Goal: Task Accomplishment & Management: Use online tool/utility

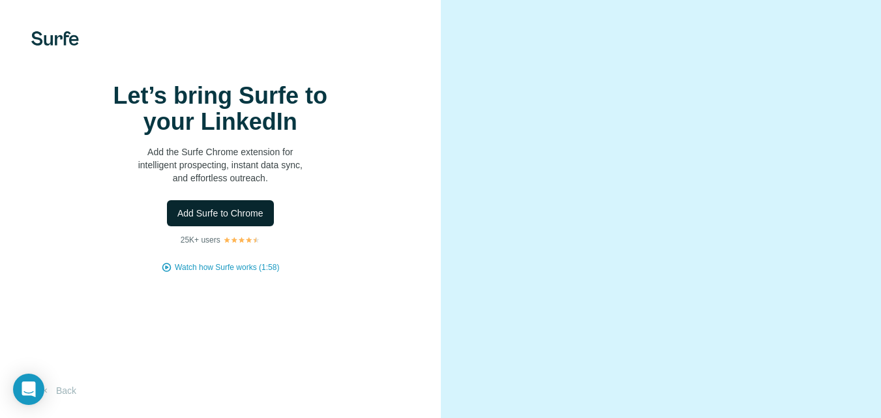
click at [230, 220] on span "Add Surfe to Chrome" at bounding box center [220, 213] width 86 height 13
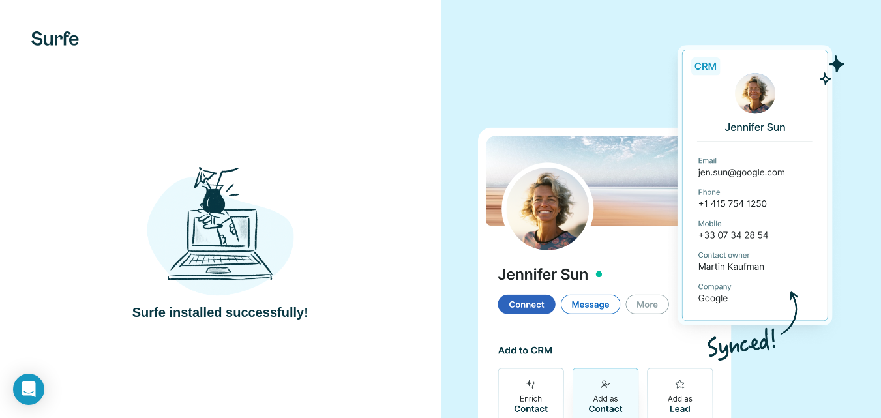
click at [331, 45] on div at bounding box center [220, 38] width 441 height 14
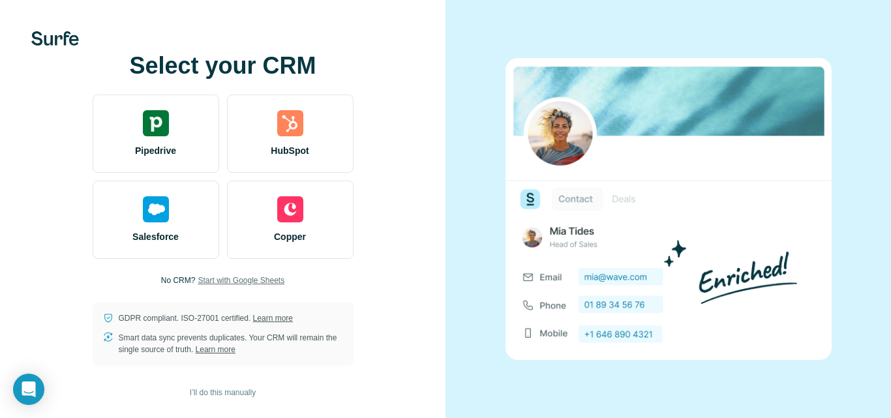
click at [236, 281] on span "Start with Google Sheets" at bounding box center [241, 281] width 87 height 12
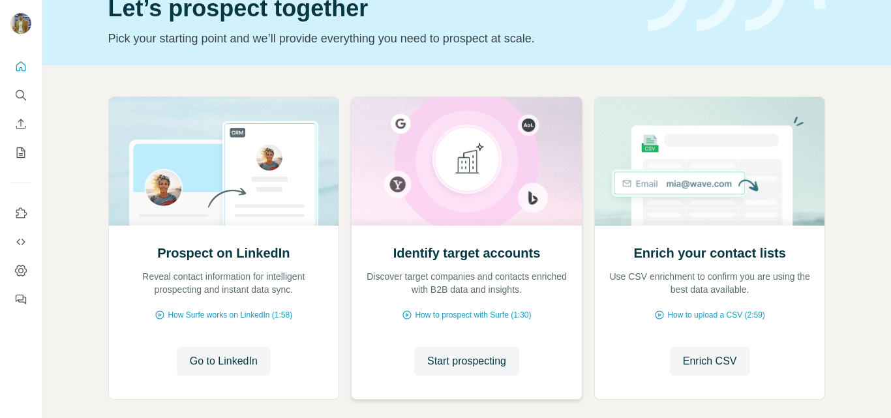
scroll to position [130, 0]
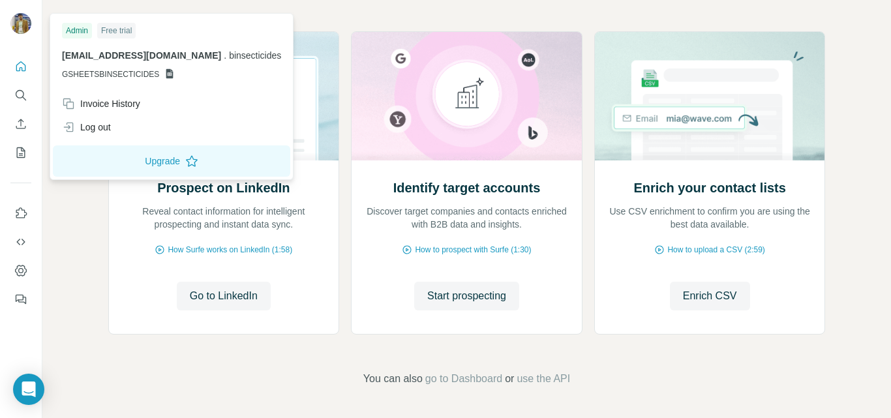
click at [168, 74] on icon at bounding box center [169, 74] width 7 height 10
click at [164, 75] on icon at bounding box center [169, 74] width 10 height 10
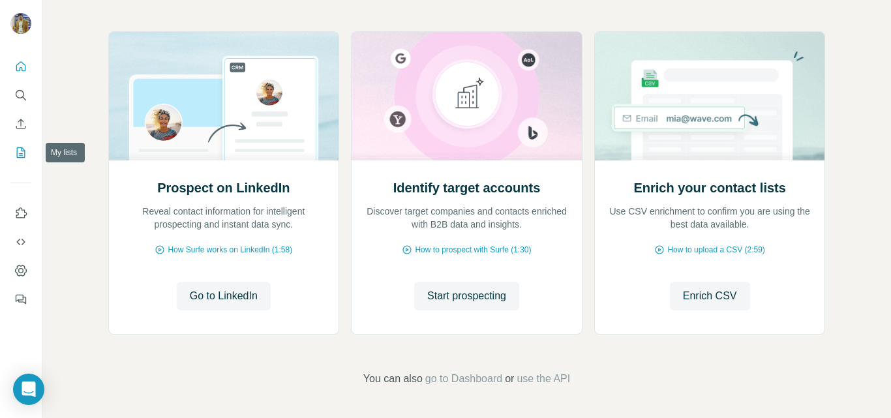
click at [17, 152] on icon "My lists" at bounding box center [21, 152] width 8 height 10
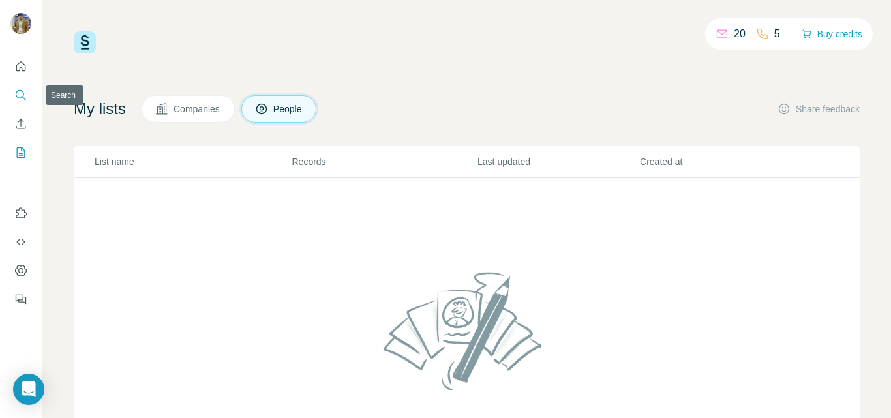
click at [16, 95] on icon "Search" at bounding box center [20, 94] width 8 height 8
click at [21, 67] on icon "Quick start" at bounding box center [21, 66] width 10 height 10
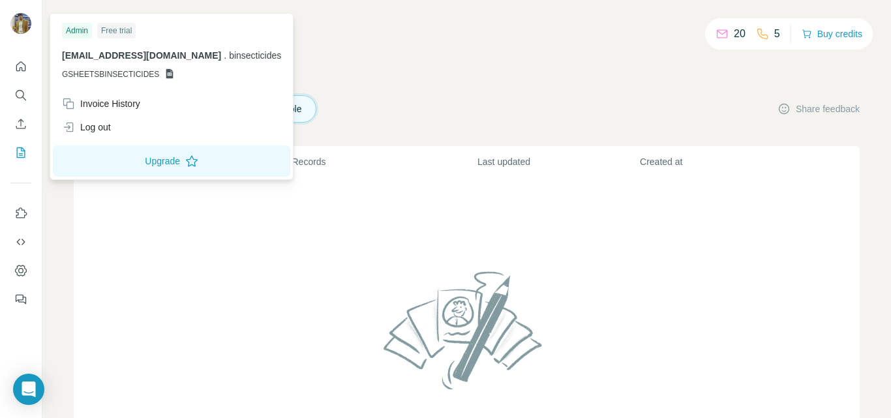
click at [20, 27] on img at bounding box center [20, 23] width 21 height 21
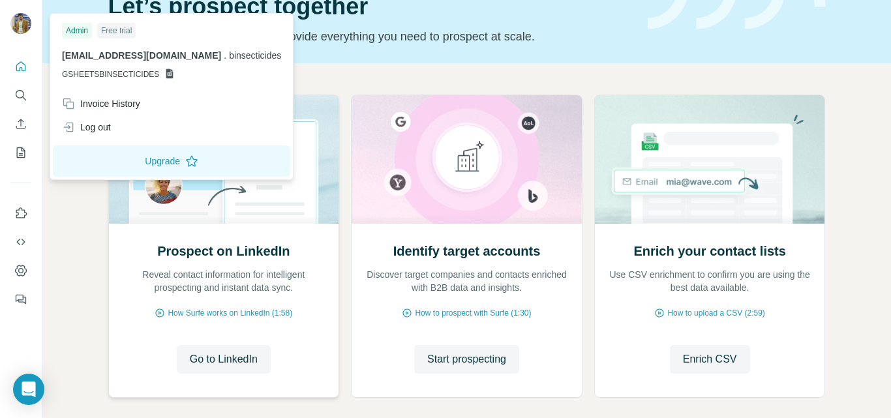
scroll to position [130, 0]
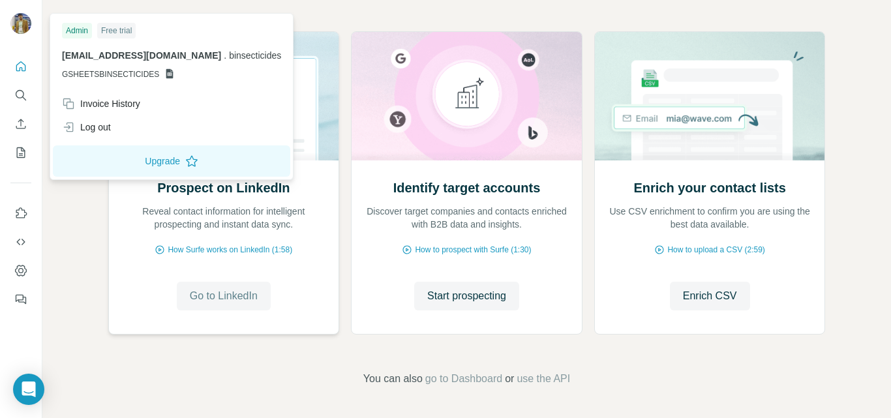
click at [235, 292] on span "Go to LinkedIn" at bounding box center [224, 296] width 68 height 16
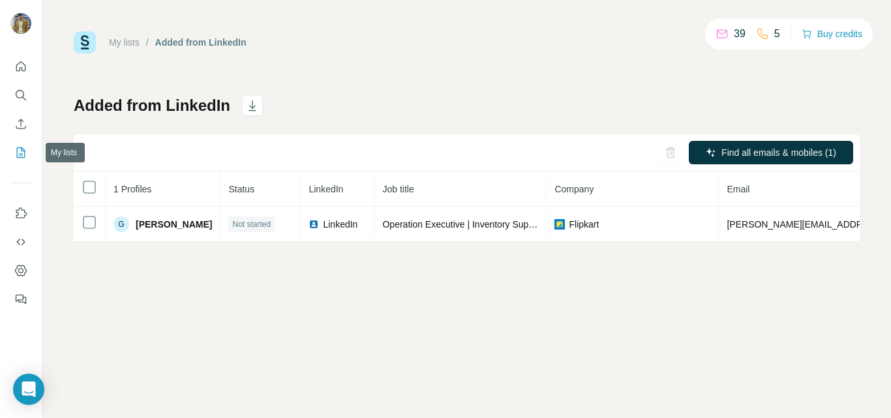
click at [14, 145] on button "My lists" at bounding box center [20, 152] width 21 height 23
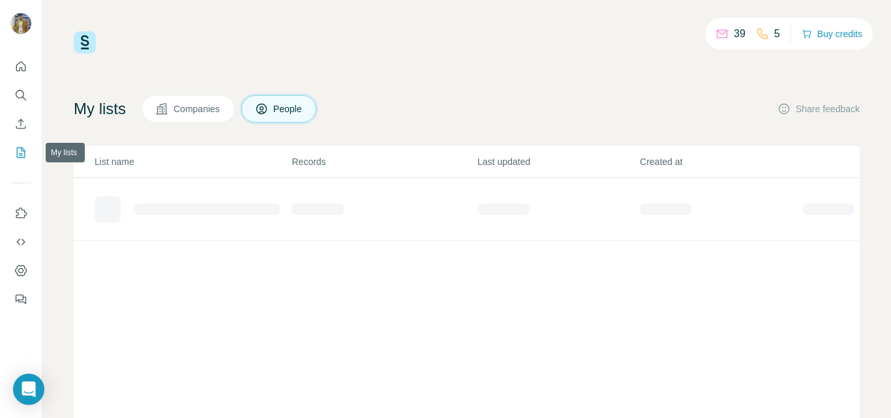
click at [20, 153] on icon "My lists" at bounding box center [20, 152] width 13 height 13
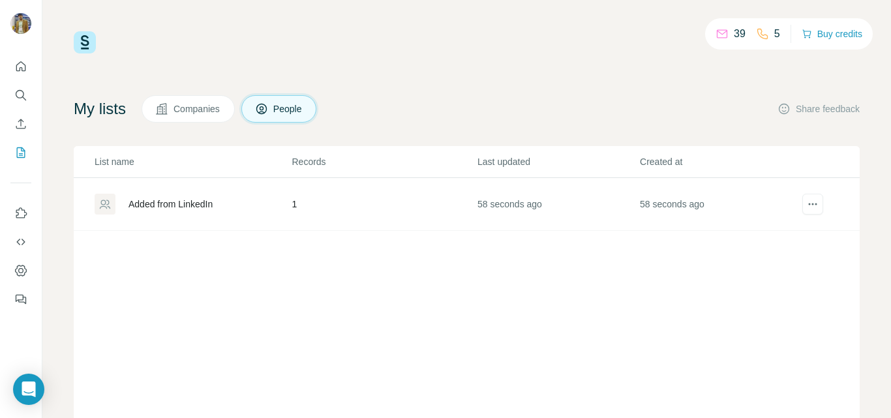
click at [293, 205] on td "1" at bounding box center [384, 204] width 186 height 53
